Goal: Transaction & Acquisition: Purchase product/service

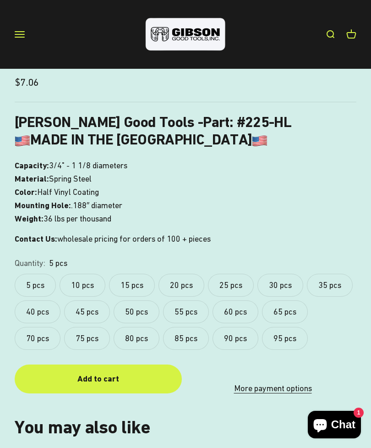
scroll to position [500, 0]
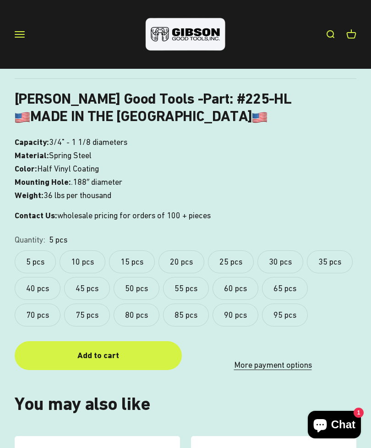
click at [191, 255] on label "20 pcs" at bounding box center [181, 261] width 46 height 23
click at [95, 358] on button "Add to cart" at bounding box center [98, 355] width 167 height 29
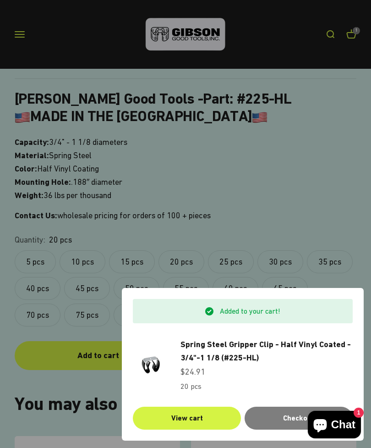
click at [338, 224] on div at bounding box center [185, 224] width 371 height 448
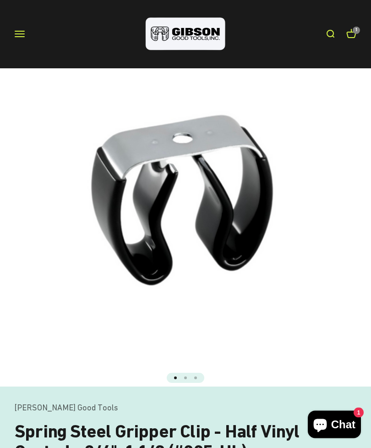
scroll to position [73, 0]
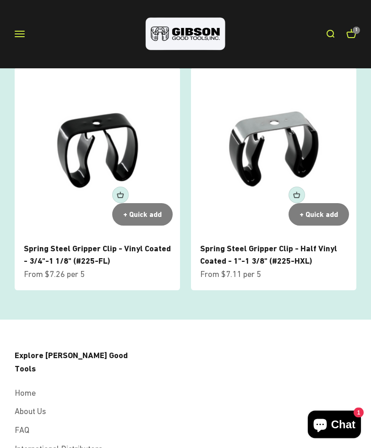
scroll to position [1471, 0]
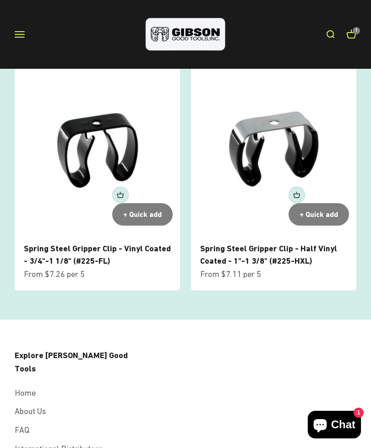
click at [69, 261] on link "Spring Steel Gripper Clip - Vinyl Coated - 3/4"-1 1/8" (#225-FL)" at bounding box center [97, 254] width 147 height 22
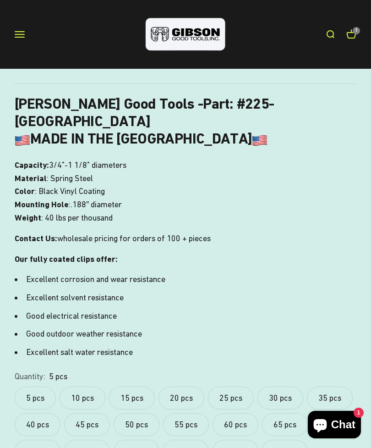
scroll to position [531, 0]
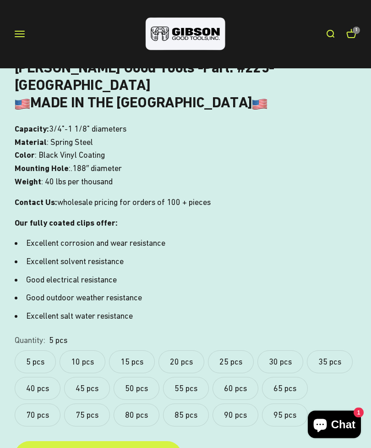
click at [190, 350] on label "20 pcs" at bounding box center [181, 361] width 46 height 23
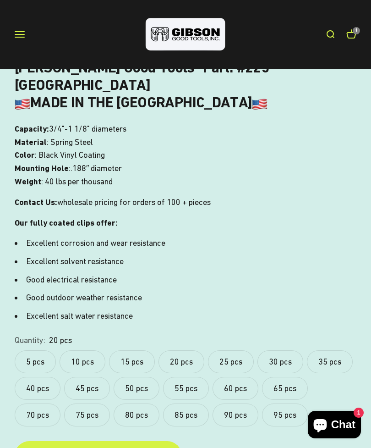
click at [93, 447] on div "Add to cart" at bounding box center [98, 455] width 131 height 13
